Goal: Task Accomplishment & Management: Complete application form

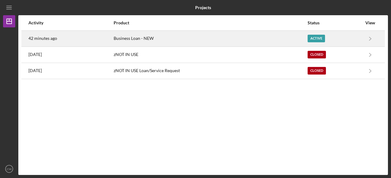
click at [313, 35] on div "Active" at bounding box center [315, 39] width 17 height 8
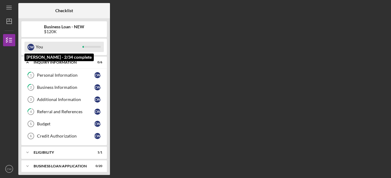
click at [91, 46] on div at bounding box center [91, 47] width 18 height 2
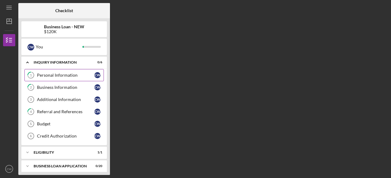
click at [74, 77] on div "Personal Information" at bounding box center [65, 75] width 57 height 5
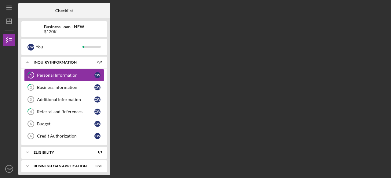
click at [74, 77] on div "Personal Information" at bounding box center [65, 75] width 57 height 5
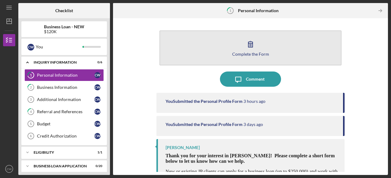
click at [243, 46] on icon "button" at bounding box center [250, 44] width 15 height 15
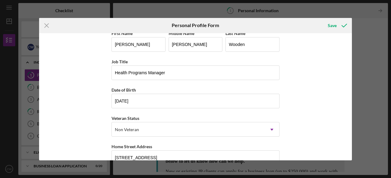
scroll to position [4, 0]
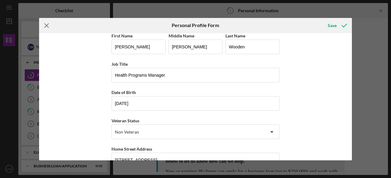
click at [45, 23] on icon "Icon/Menu Close" at bounding box center [46, 25] width 15 height 15
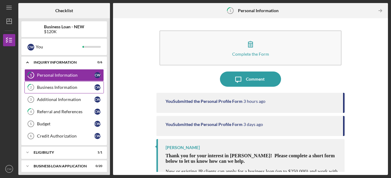
click at [56, 88] on div "Business Information" at bounding box center [65, 87] width 57 height 5
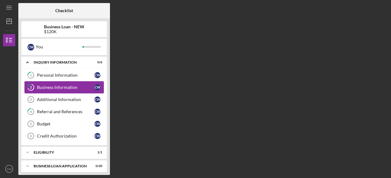
click at [56, 88] on div "Business Information" at bounding box center [65, 87] width 57 height 5
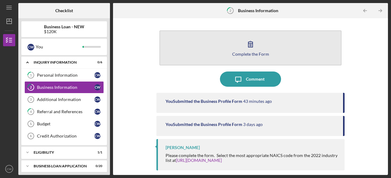
click at [250, 54] on div "Complete the Form" at bounding box center [250, 54] width 37 height 5
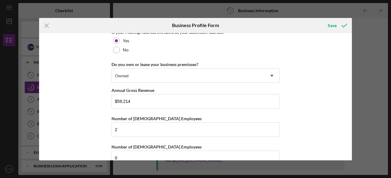
scroll to position [493, 0]
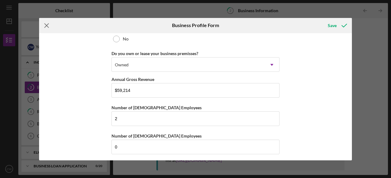
click at [43, 26] on icon "Icon/Menu Close" at bounding box center [46, 25] width 15 height 15
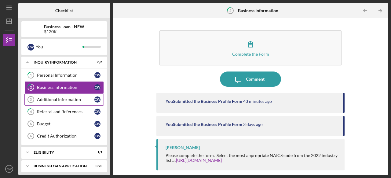
click at [53, 96] on link "Additional Information 3 Additional Information C W" at bounding box center [63, 100] width 79 height 12
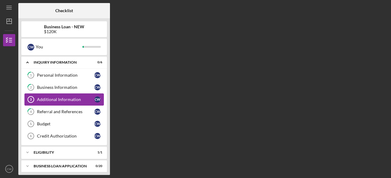
click at [53, 96] on link "Additional Information 3 Additional Information C W" at bounding box center [63, 100] width 79 height 12
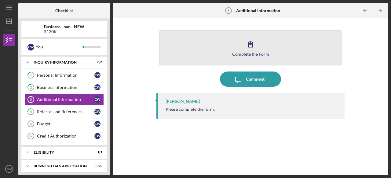
click at [252, 49] on icon "button" at bounding box center [250, 44] width 15 height 15
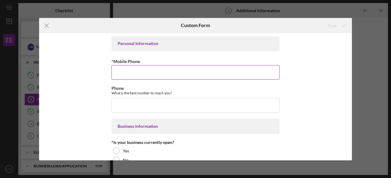
click at [139, 73] on input "*Mobile Phone" at bounding box center [195, 72] width 168 height 15
type input "[PHONE_NUMBER]"
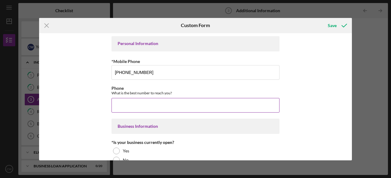
click at [146, 106] on input "Phone" at bounding box center [195, 105] width 168 height 15
type input "[PHONE_NUMBER]"
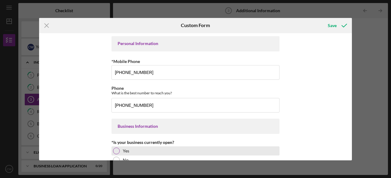
click at [119, 151] on div "Yes" at bounding box center [195, 151] width 168 height 9
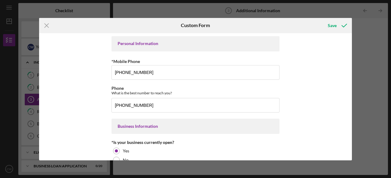
drag, startPoint x: 349, startPoint y: 48, endPoint x: 353, endPoint y: 71, distance: 23.4
click at [353, 71] on div "Icon/Menu Close Custom Form Save Personal Information *Mobile Phone [PHONE_NUMB…" at bounding box center [195, 89] width 391 height 178
click at [239, 103] on input "[PHONE_NUMBER]" at bounding box center [195, 105] width 168 height 15
click at [345, 123] on div "Personal Information *Mobile Phone [PHONE_NUMBER] Phone What is the best number…" at bounding box center [195, 97] width 312 height 128
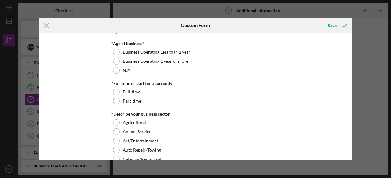
scroll to position [123, 0]
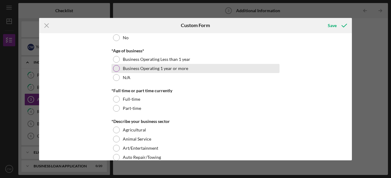
click at [117, 68] on div at bounding box center [116, 68] width 7 height 7
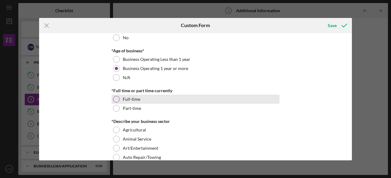
click at [115, 102] on div at bounding box center [116, 99] width 7 height 7
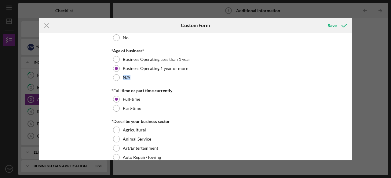
drag, startPoint x: 349, startPoint y: 65, endPoint x: 350, endPoint y: 75, distance: 9.8
click at [350, 75] on div "Personal Information *Mobile Phone [PHONE_NUMBER] Phone What is the best number…" at bounding box center [195, 97] width 312 height 128
click at [328, 128] on div "Personal Information *Mobile Phone [PHONE_NUMBER] Phone What is the best number…" at bounding box center [195, 97] width 312 height 128
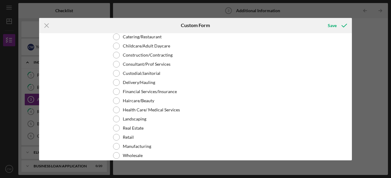
scroll to position [254, 0]
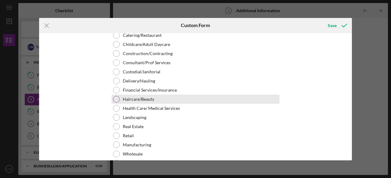
click at [114, 99] on div at bounding box center [116, 99] width 7 height 7
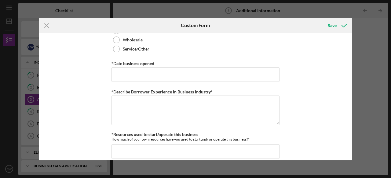
scroll to position [377, 0]
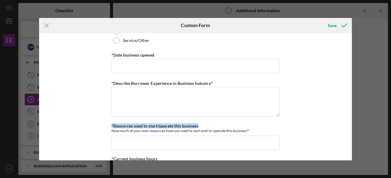
drag, startPoint x: 349, startPoint y: 99, endPoint x: 348, endPoint y: 128, distance: 29.3
click at [348, 128] on div "Personal Information *Mobile Phone [PHONE_NUMBER] Phone What is the best number…" at bounding box center [195, 97] width 312 height 128
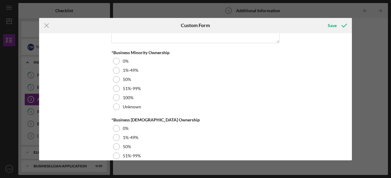
scroll to position [742, 0]
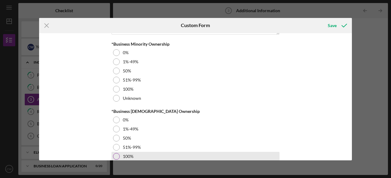
click at [114, 154] on div at bounding box center [116, 156] width 7 height 7
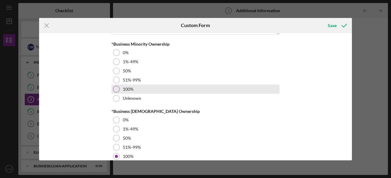
click at [114, 86] on div at bounding box center [116, 89] width 7 height 7
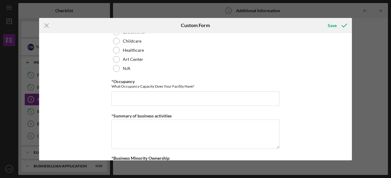
scroll to position [620, 0]
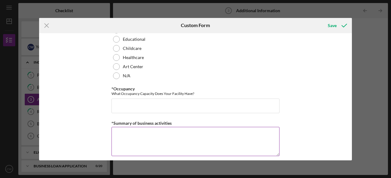
click at [270, 132] on textarea "*Summary of business activities" at bounding box center [195, 141] width 168 height 29
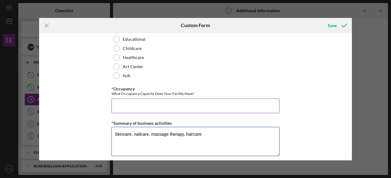
type textarea "Skincare, nailcare, massage therapy, haircare"
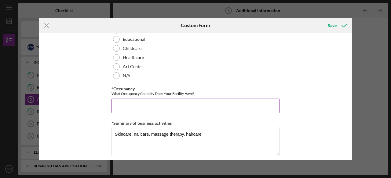
click at [236, 105] on input "*Occupancy" at bounding box center [195, 106] width 168 height 15
type input "50"
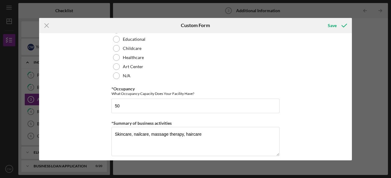
drag, startPoint x: 352, startPoint y: 132, endPoint x: 352, endPoint y: 120, distance: 11.6
click at [352, 120] on div "Icon/Menu Close Custom Form Save Personal Information *Mobile Phone [PHONE_NUMB…" at bounding box center [195, 89] width 391 height 178
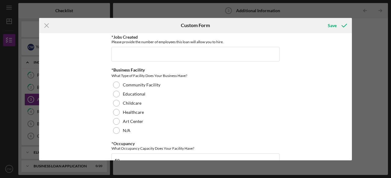
scroll to position [557, 0]
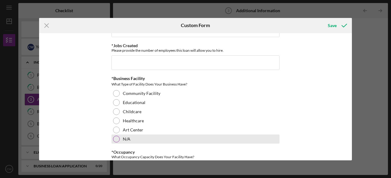
click at [114, 137] on div at bounding box center [116, 139] width 7 height 7
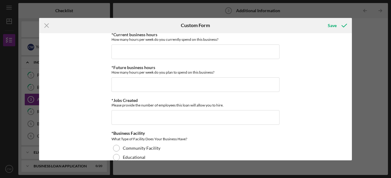
scroll to position [490, 0]
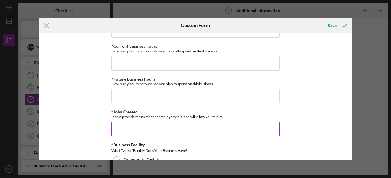
click at [201, 128] on input "*Jobs Created" at bounding box center [195, 129] width 168 height 15
type input "2"
type input "0"
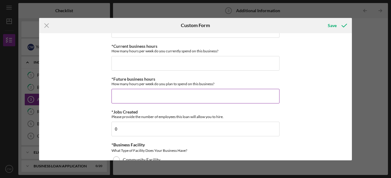
click at [162, 86] on div "*Future business hours How many hours per week do you plan to spend on this bus…" at bounding box center [195, 90] width 168 height 27
click at [159, 90] on input "*Future business hours" at bounding box center [195, 96] width 168 height 15
type input "40"
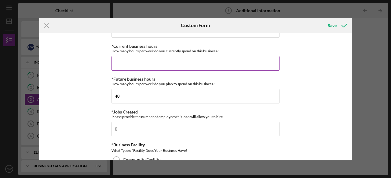
click at [140, 59] on input "*Current business hours" at bounding box center [195, 63] width 168 height 15
type input "40"
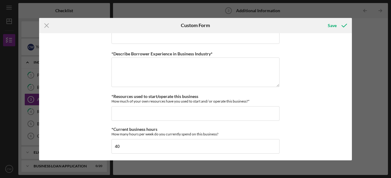
scroll to position [404, 0]
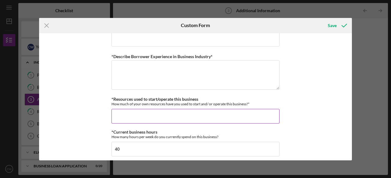
click at [192, 115] on input "*Resources used to start/operate this business" at bounding box center [195, 116] width 168 height 15
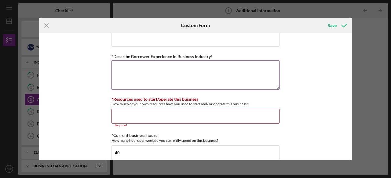
click at [171, 70] on textarea "*Describe Borrower Experience in Business Industry*" at bounding box center [195, 74] width 168 height 29
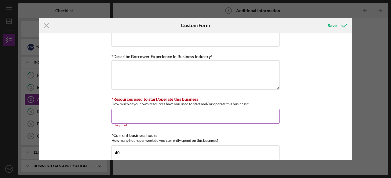
click at [132, 116] on input "*Resources used to start/operate this business" at bounding box center [195, 116] width 168 height 15
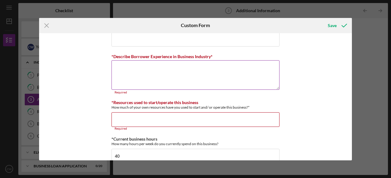
click at [132, 70] on textarea "*Describe Borrower Experience in Business Industry*" at bounding box center [195, 74] width 168 height 29
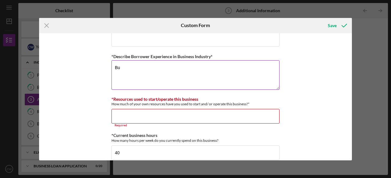
type textarea "B"
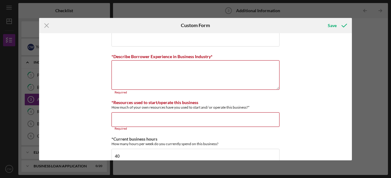
click at [346, 51] on div "Personal Information *Mobile Phone [PHONE_NUMBER] Phone What is the best number…" at bounding box center [195, 97] width 312 height 128
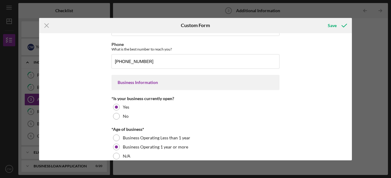
scroll to position [11, 0]
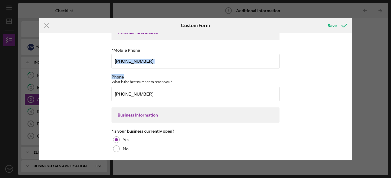
drag, startPoint x: 349, startPoint y: 47, endPoint x: 349, endPoint y: 69, distance: 21.4
click at [349, 69] on div "Personal Information *Mobile Phone [PHONE_NUMBER] Phone What is the best number…" at bounding box center [195, 97] width 312 height 128
click at [323, 75] on div "Personal Information *Mobile Phone [PHONE_NUMBER] Phone What is the best number…" at bounding box center [195, 97] width 312 height 128
click at [307, 117] on div "Personal Information *Mobile Phone [PHONE_NUMBER] Phone What is the best number…" at bounding box center [195, 97] width 312 height 128
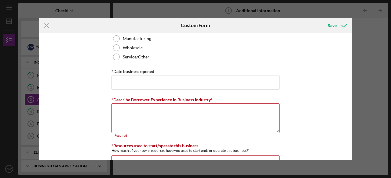
scroll to position [365, 0]
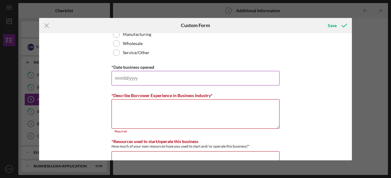
click at [225, 81] on input "*Date business opened" at bounding box center [195, 78] width 168 height 15
type input "[DATE]"
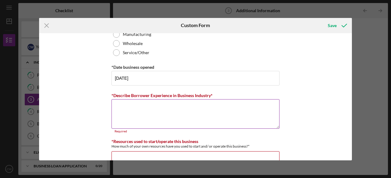
click at [196, 105] on textarea "*Describe Borrower Experience in Business Industry*" at bounding box center [195, 113] width 168 height 29
drag, startPoint x: 164, startPoint y: 158, endPoint x: 140, endPoint y: 104, distance: 59.2
click at [140, 104] on div "Personal Information *Mobile Phone [PHONE_NUMBER] Phone What is the best number…" at bounding box center [195, 115] width 168 height 889
click at [140, 104] on textarea "*Describe Borrower Experience in Business Industry*" at bounding box center [195, 113] width 168 height 29
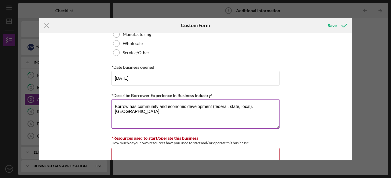
click at [135, 105] on textarea "Borrow has community and economic development (federal, state, local). [GEOGRAP…" at bounding box center [195, 113] width 168 height 29
drag, startPoint x: 134, startPoint y: 111, endPoint x: 113, endPoint y: 108, distance: 21.1
click at [113, 108] on textarea "Borrow has 20+ year of community and economic development (federal, state, loca…" at bounding box center [195, 113] width 168 height 29
click at [113, 112] on textarea "Borrow has 20+ year of community and economic development (federal, state, loca…" at bounding box center [195, 113] width 168 height 29
drag, startPoint x: 129, startPoint y: 112, endPoint x: 115, endPoint y: 111, distance: 14.7
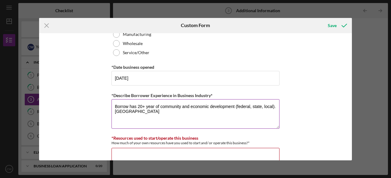
click at [115, 111] on textarea "Borrow has 20+ year of community and economic development (federal, state, loca…" at bounding box center [195, 113] width 168 height 29
click at [133, 111] on textarea "Borrow has 20+ year of community and economic development (federal, state, loca…" at bounding box center [195, 113] width 168 height 29
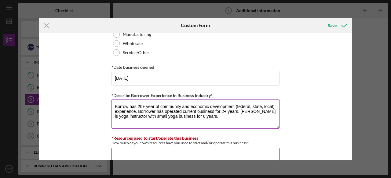
click at [252, 111] on textarea "Borrow has 20+ year of community and economic development (federal, state, loca…" at bounding box center [195, 113] width 168 height 29
click at [262, 111] on textarea "Borrow has 20+ year of community and economic development (federal, state, loca…" at bounding box center [195, 113] width 168 height 29
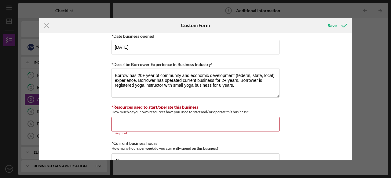
scroll to position [397, 0]
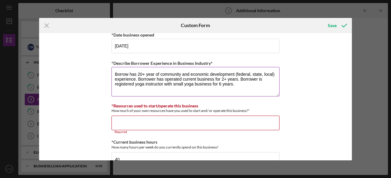
click at [220, 84] on textarea "Borrow has 20+ year of community and economic development (federal, state, loca…" at bounding box center [195, 81] width 168 height 29
type textarea "Borrow has 20+ year of community and economic development (federal, state, loca…"
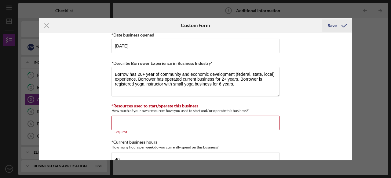
click at [328, 25] on div "Save" at bounding box center [331, 26] width 9 height 12
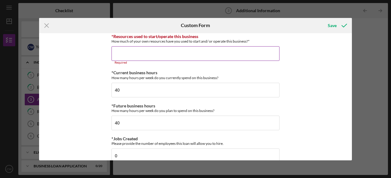
click at [190, 52] on input "*Resources used to start/operate this business" at bounding box center [195, 53] width 168 height 15
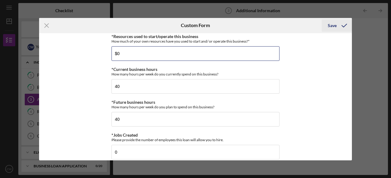
type input "$0"
click at [328, 24] on div "Save" at bounding box center [331, 26] width 9 height 12
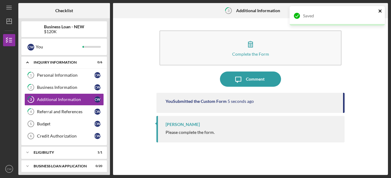
click at [379, 11] on icon "close" at bounding box center [379, 10] width 3 height 3
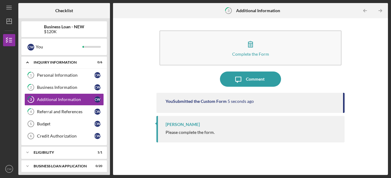
click at [379, 11] on div "Saved" at bounding box center [337, 18] width 98 height 27
click at [59, 110] on div "Referral and References" at bounding box center [65, 112] width 57 height 5
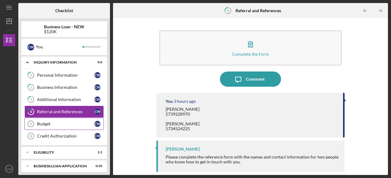
click at [53, 125] on div "Budget" at bounding box center [65, 124] width 57 height 5
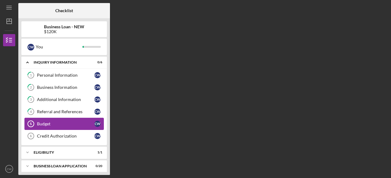
click at [53, 125] on div "Budget" at bounding box center [65, 124] width 57 height 5
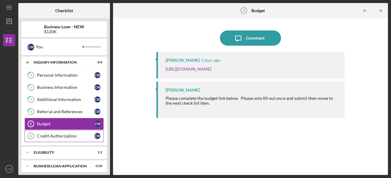
click at [50, 134] on div "Credit Authorization" at bounding box center [65, 136] width 57 height 5
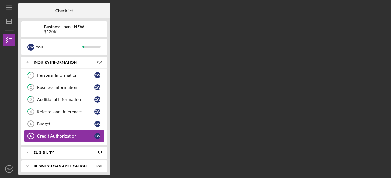
click at [50, 134] on div "Credit Authorization" at bounding box center [65, 136] width 57 height 5
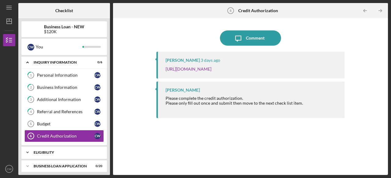
click at [54, 152] on div "ELIGIBILITY" at bounding box center [67, 153] width 66 height 4
click at [44, 161] on div "Icon/Expander BUSINESS LOAN APPLICATION 0 / 20" at bounding box center [63, 166] width 85 height 12
click at [89, 160] on div "Icon/Expander BUSINESS LOAN APPLICATION 0 / 20" at bounding box center [63, 166] width 85 height 13
click at [47, 165] on div "BUSINESS LOAN APPLICATION" at bounding box center [67, 167] width 66 height 4
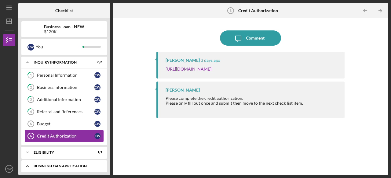
click at [47, 165] on div "BUSINESS LOAN APPLICATION" at bounding box center [67, 167] width 66 height 4
click at [29, 163] on icon "Icon/Expander" at bounding box center [27, 166] width 12 height 12
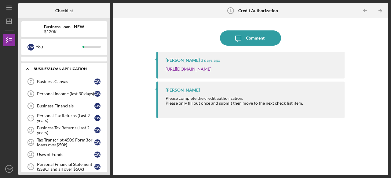
scroll to position [85, 0]
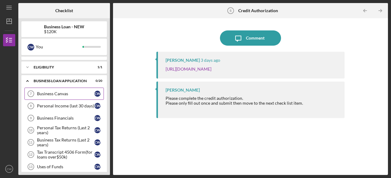
click at [59, 88] on link "Business Canvas 7 Business Canvas C W" at bounding box center [63, 94] width 79 height 12
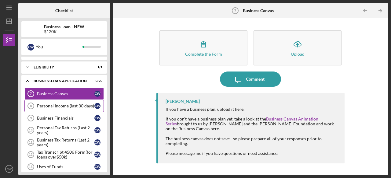
click at [61, 104] on div "Personal Income (last 30 days)" at bounding box center [65, 106] width 57 height 5
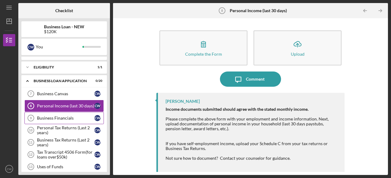
click at [65, 116] on div "Business Financials" at bounding box center [65, 118] width 57 height 5
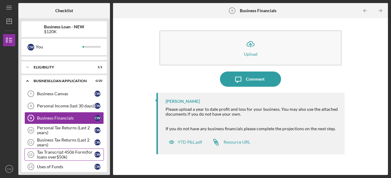
drag, startPoint x: 65, startPoint y: 115, endPoint x: 41, endPoint y: 153, distance: 45.5
click at [41, 153] on div "Tax Transcript 4506 Form(for loans over$50k)" at bounding box center [65, 155] width 57 height 10
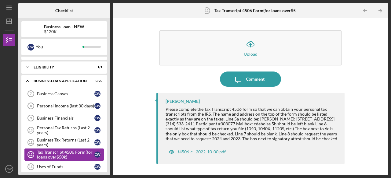
click at [49, 151] on div "Tax Transcript 4506 Form(for loans over$50k)" at bounding box center [65, 155] width 57 height 10
click at [54, 138] on div "Business Tax Returns (Last 2 years)" at bounding box center [65, 143] width 57 height 10
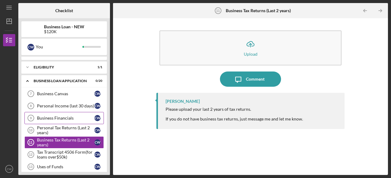
click at [54, 116] on div "Business Financials" at bounding box center [65, 118] width 57 height 5
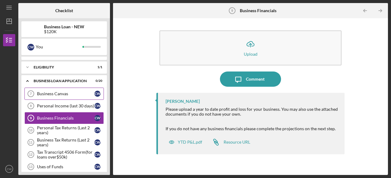
click at [59, 93] on div "Business Canvas" at bounding box center [65, 94] width 57 height 5
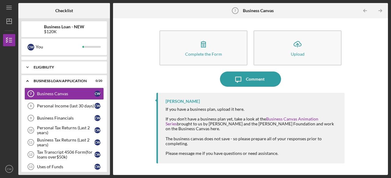
click at [79, 68] on div "Icon/Expander ELIGIBILITY 1 / 1" at bounding box center [63, 67] width 85 height 12
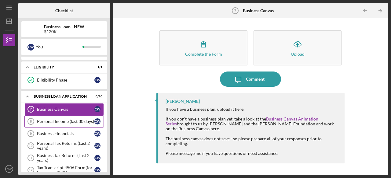
click at [68, 120] on div "Personal Income (last 30 days)" at bounding box center [65, 121] width 57 height 5
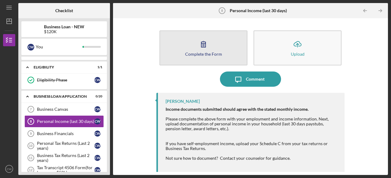
click at [200, 48] on icon "button" at bounding box center [203, 44] width 15 height 15
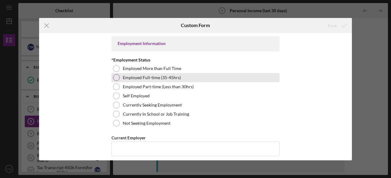
click at [118, 80] on div at bounding box center [116, 77] width 7 height 7
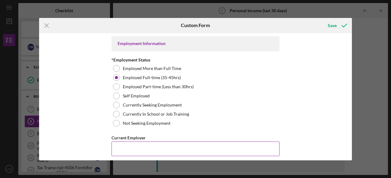
click at [151, 147] on input "Current Employer" at bounding box center [195, 149] width 168 height 15
type input "Delta Regional Authority"
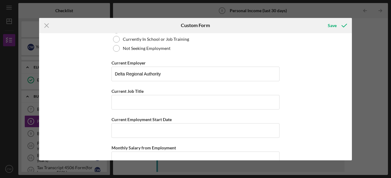
scroll to position [74, 0]
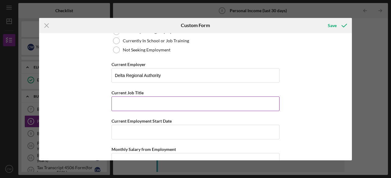
click at [247, 105] on input "Current Job Title" at bounding box center [195, 104] width 168 height 15
type input "Health Programs Manager"
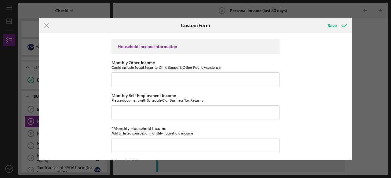
scroll to position [211, 0]
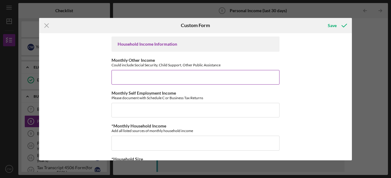
click at [221, 75] on input "Monthly Other Income" at bounding box center [195, 77] width 168 height 15
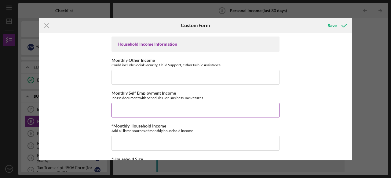
click at [166, 109] on input "Monthly Self Employment Income" at bounding box center [195, 110] width 168 height 15
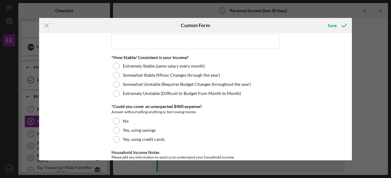
scroll to position [349, 0]
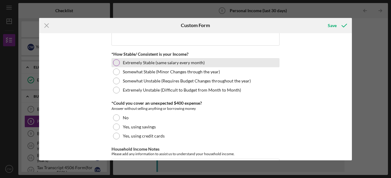
click at [116, 62] on div at bounding box center [116, 62] width 7 height 7
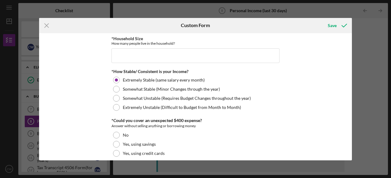
scroll to position [330, 0]
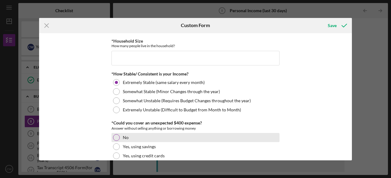
click at [114, 135] on div at bounding box center [116, 138] width 7 height 7
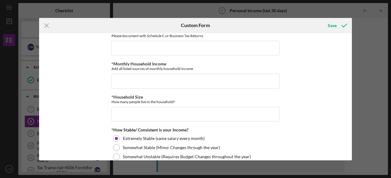
scroll to position [272, 0]
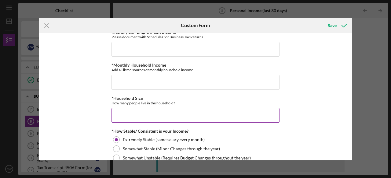
click at [258, 111] on input "*Household Size" at bounding box center [195, 115] width 168 height 15
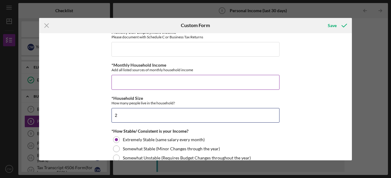
type input "2"
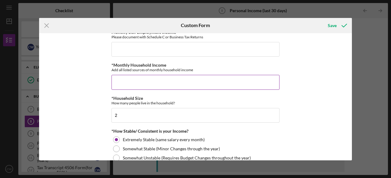
click at [196, 75] on input "*Monthly Household Income" at bounding box center [195, 82] width 168 height 15
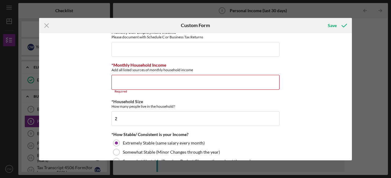
drag, startPoint x: 352, startPoint y: 117, endPoint x: 351, endPoint y: 104, distance: 12.8
click at [351, 104] on div "Icon/Menu Close Custom Form Save Employment Information *Employment Status Empl…" at bounding box center [195, 89] width 391 height 178
click at [181, 80] on input "*Monthly Household Income" at bounding box center [195, 82] width 168 height 15
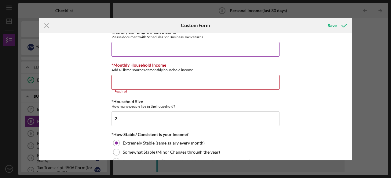
click at [225, 44] on input "Monthly Self Employment Income" at bounding box center [195, 49] width 168 height 15
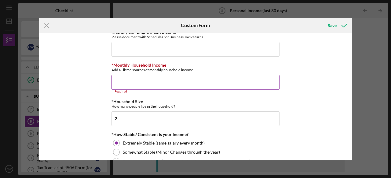
click at [186, 78] on input "*Monthly Household Income" at bounding box center [195, 82] width 168 height 15
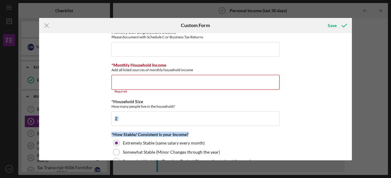
drag, startPoint x: 348, startPoint y: 126, endPoint x: 351, endPoint y: 106, distance: 19.7
click at [351, 106] on div "Employment Information *Employment Status Employed More than Full Time Employed…" at bounding box center [195, 97] width 312 height 128
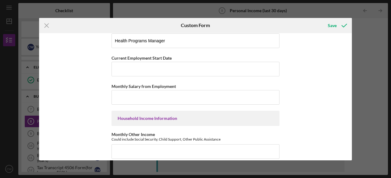
scroll to position [131, 0]
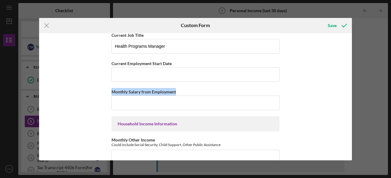
drag, startPoint x: 349, startPoint y: 85, endPoint x: 350, endPoint y: 72, distance: 13.4
click at [350, 72] on div "Employment Information *Employment Status Employed More than Full Time Employed…" at bounding box center [195, 97] width 312 height 128
click at [47, 24] on icon "Icon/Menu Close" at bounding box center [46, 25] width 15 height 15
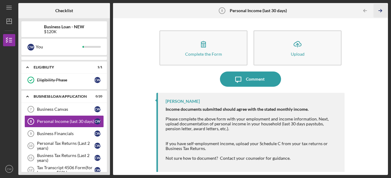
drag, startPoint x: 384, startPoint y: 39, endPoint x: 386, endPoint y: 12, distance: 26.6
click at [386, 12] on div "Personal Income (last 30 days) 8 Personal Income (last 30 days) Icon/Table Pagi…" at bounding box center [250, 89] width 275 height 172
